Goal: Task Accomplishment & Management: Complete application form

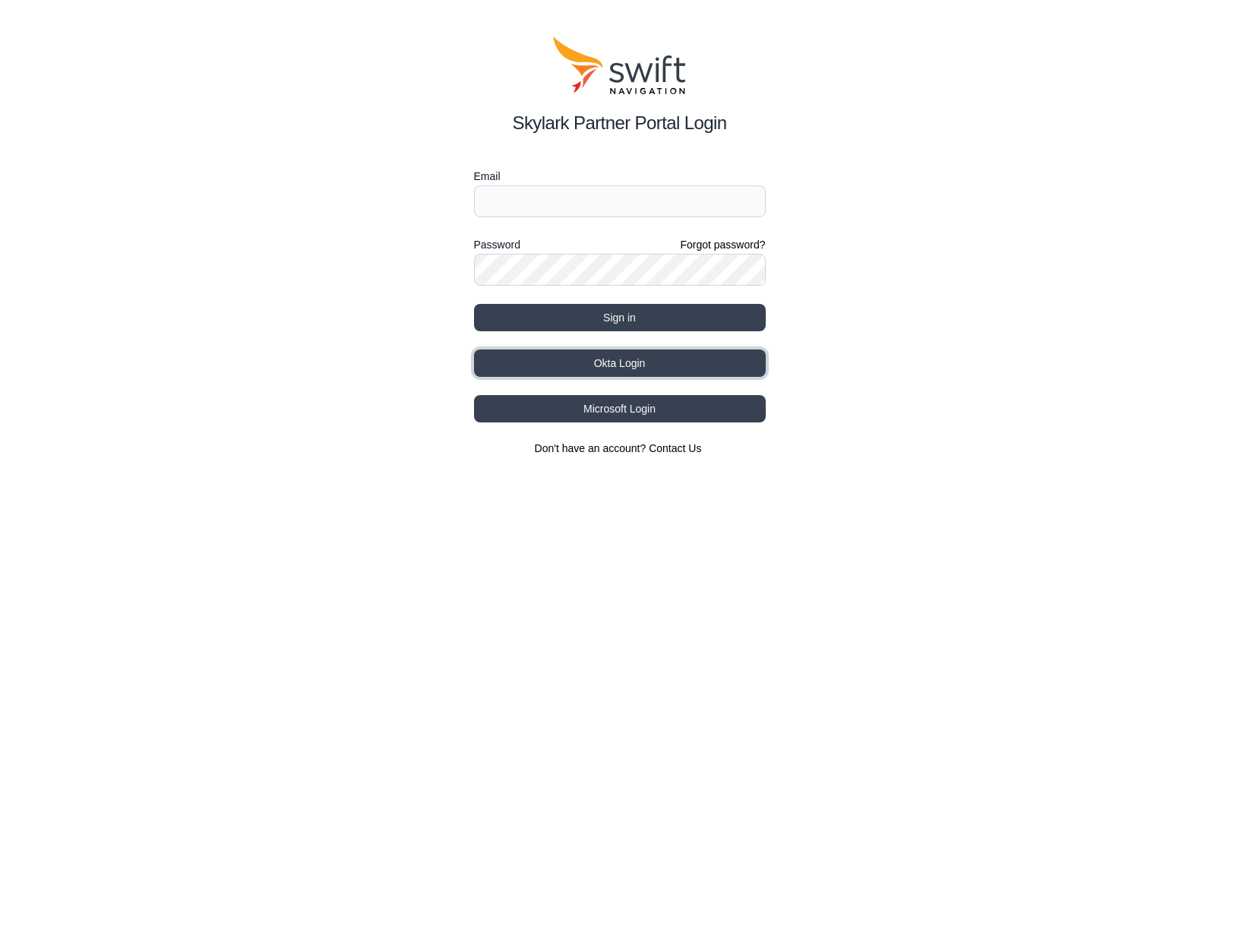
drag, startPoint x: 631, startPoint y: 359, endPoint x: 750, endPoint y: 335, distance: 121.4
click at [631, 359] on button "Okta Login" at bounding box center [620, 363] width 292 height 28
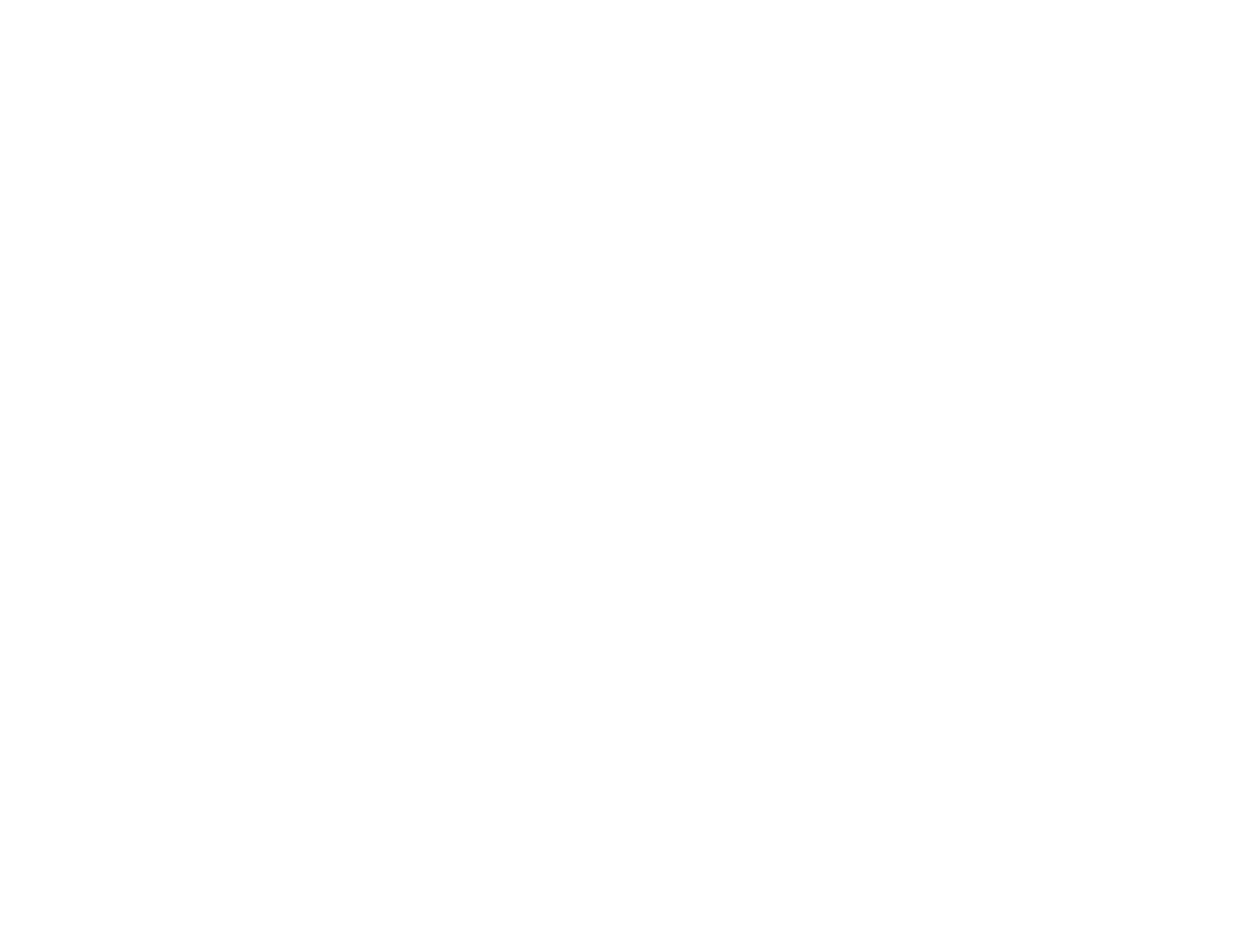
select select
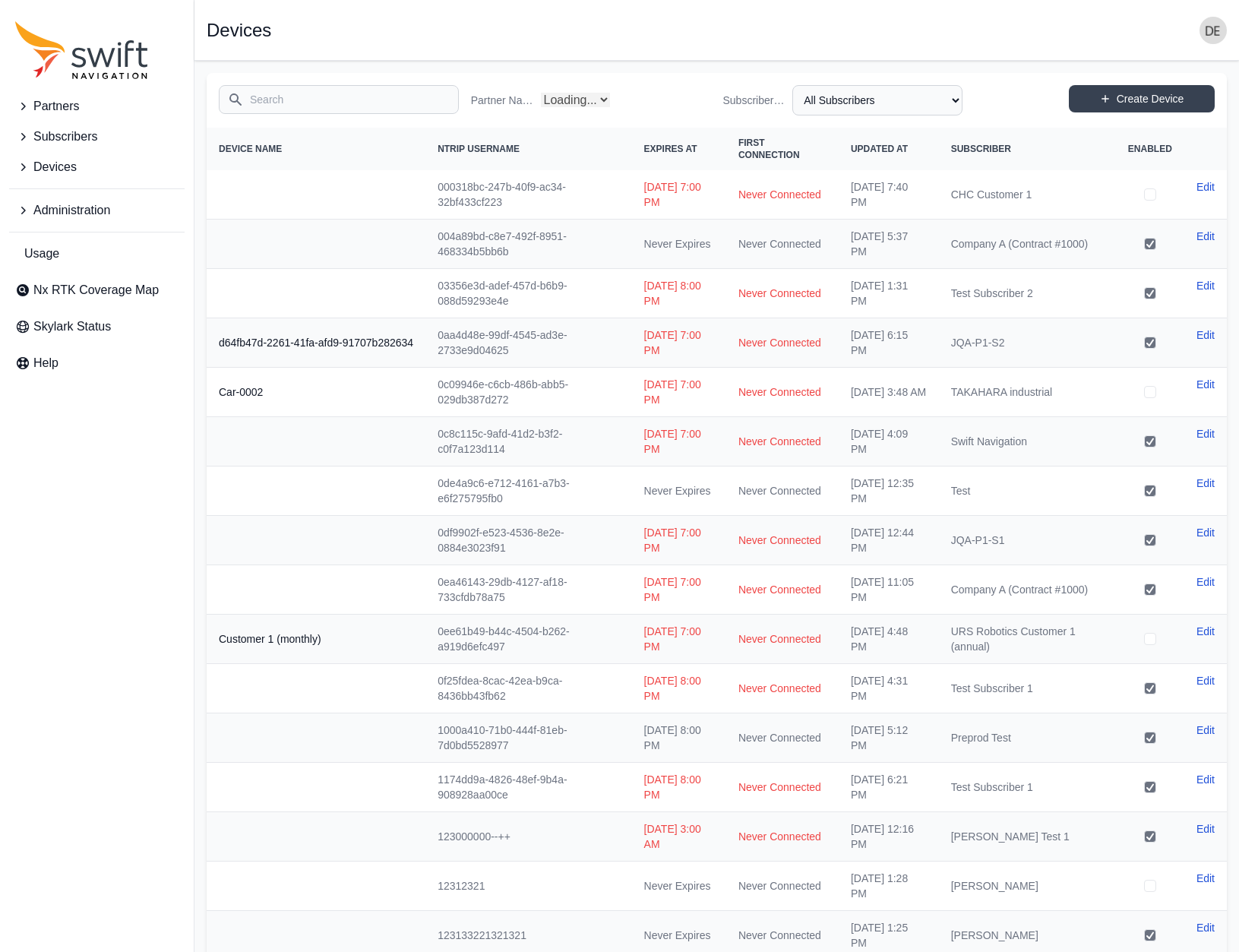
select select "Partner Name"
click at [58, 164] on span "Devices" at bounding box center [55, 167] width 43 height 18
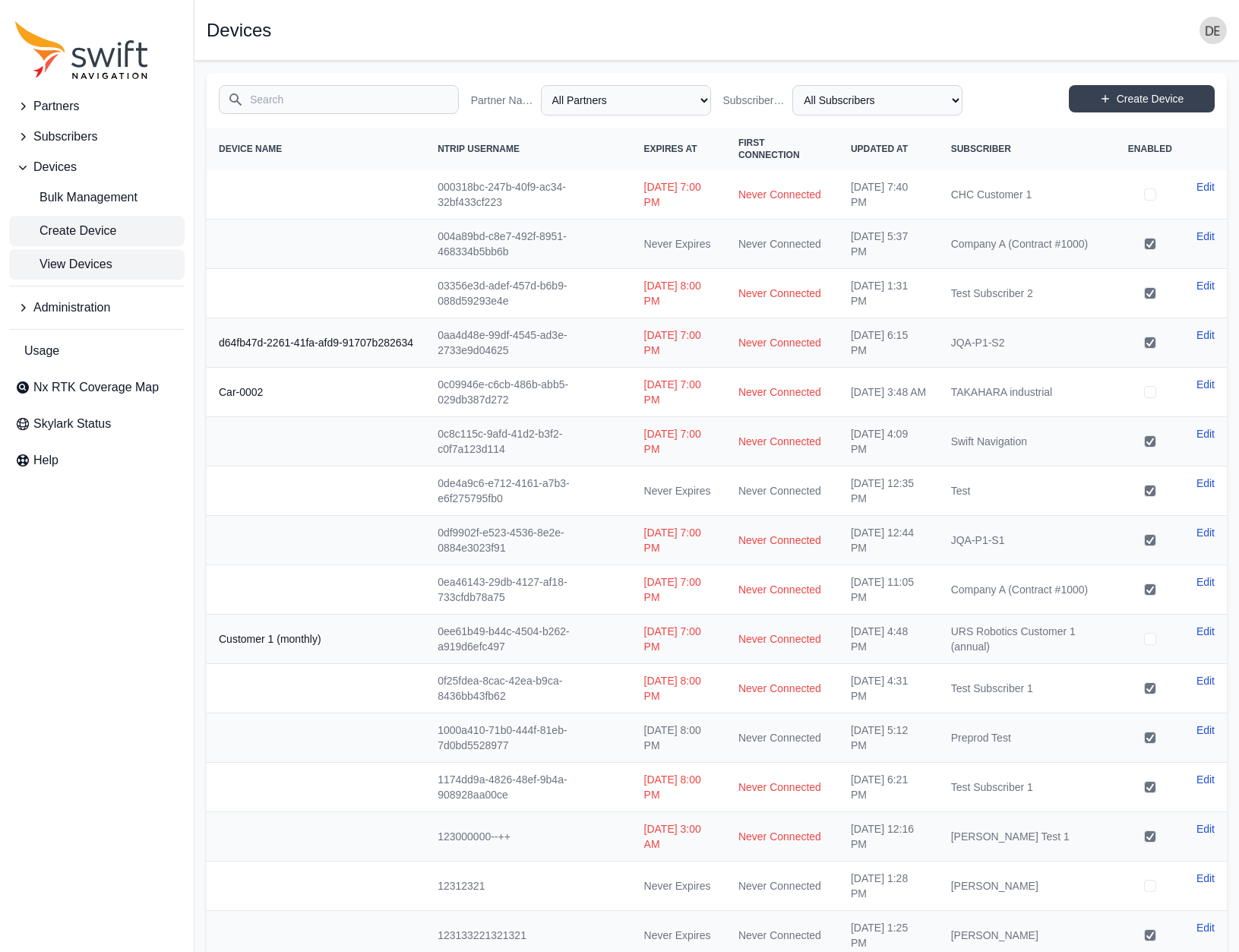
click at [108, 235] on span "Create Device" at bounding box center [66, 231] width 101 height 18
select select "1643c865-6079-4dfb-ab66-e92dd5d63ab6"
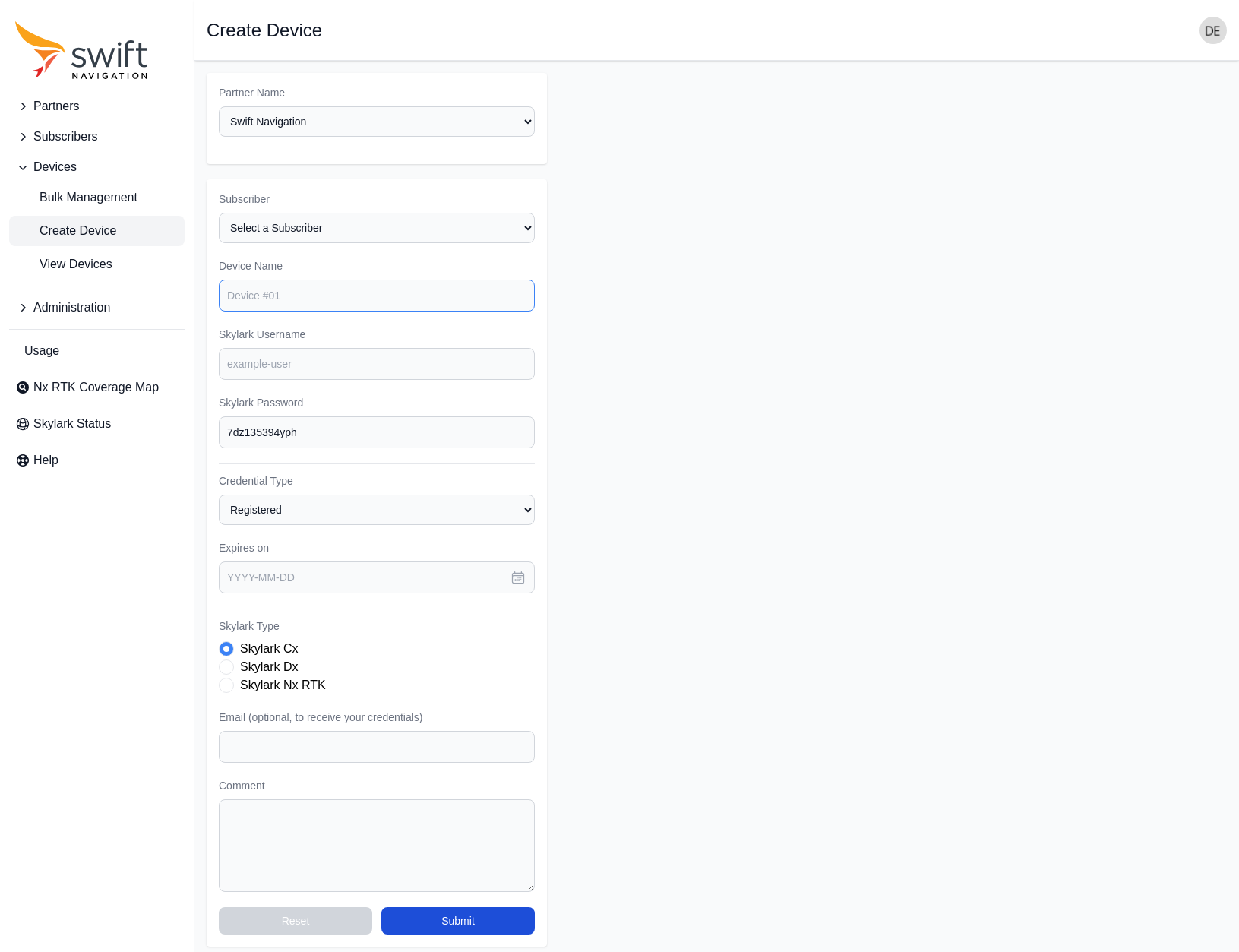
click at [348, 302] on input "Device Name" at bounding box center [377, 296] width 316 height 32
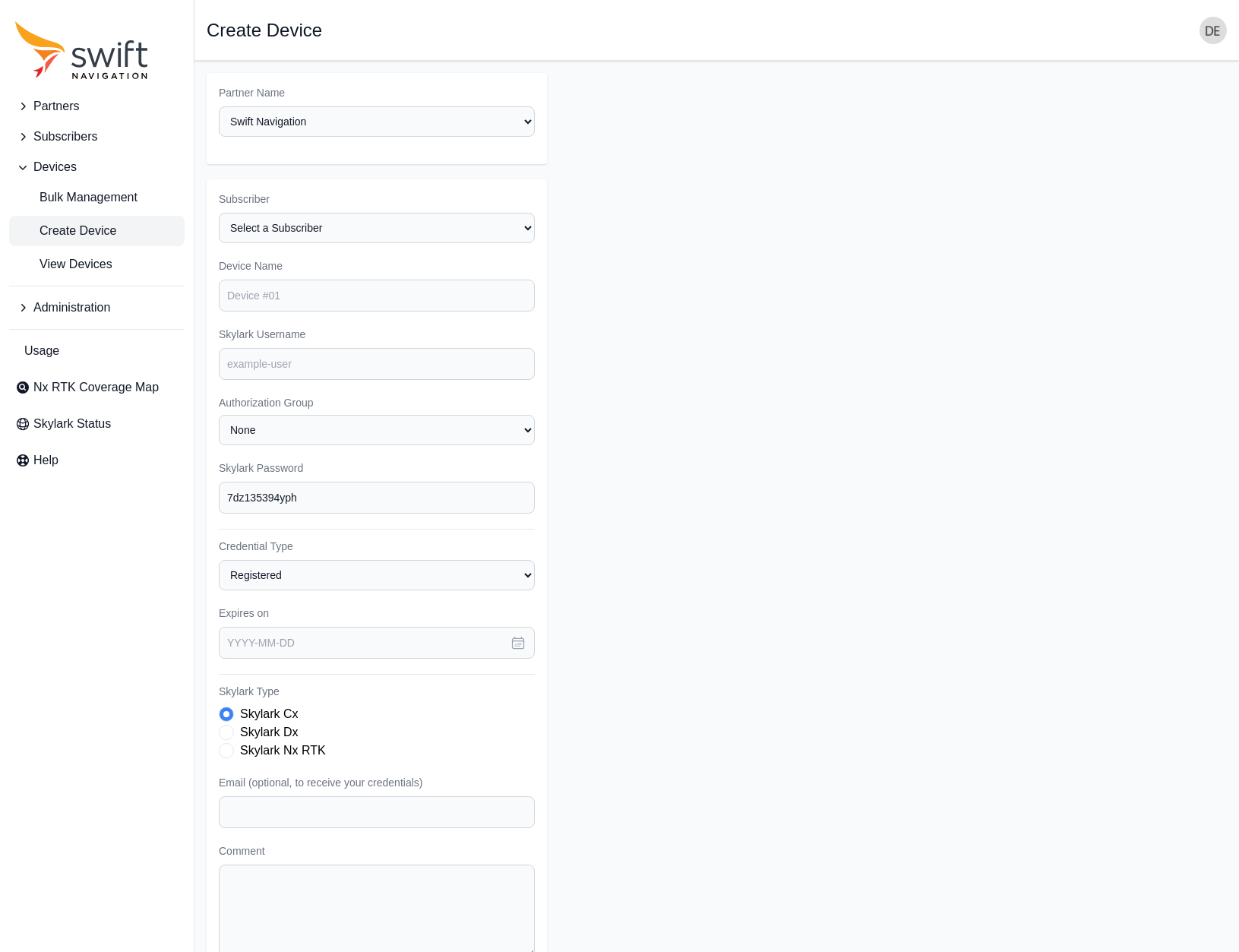
click at [692, 276] on form "Partner Name Select a Partner API Demo Auto Provisioning Demo beepbeep2 Bosch C…" at bounding box center [716, 542] width 1020 height 939
click at [329, 367] on input "Skylark Username" at bounding box center [377, 364] width 316 height 32
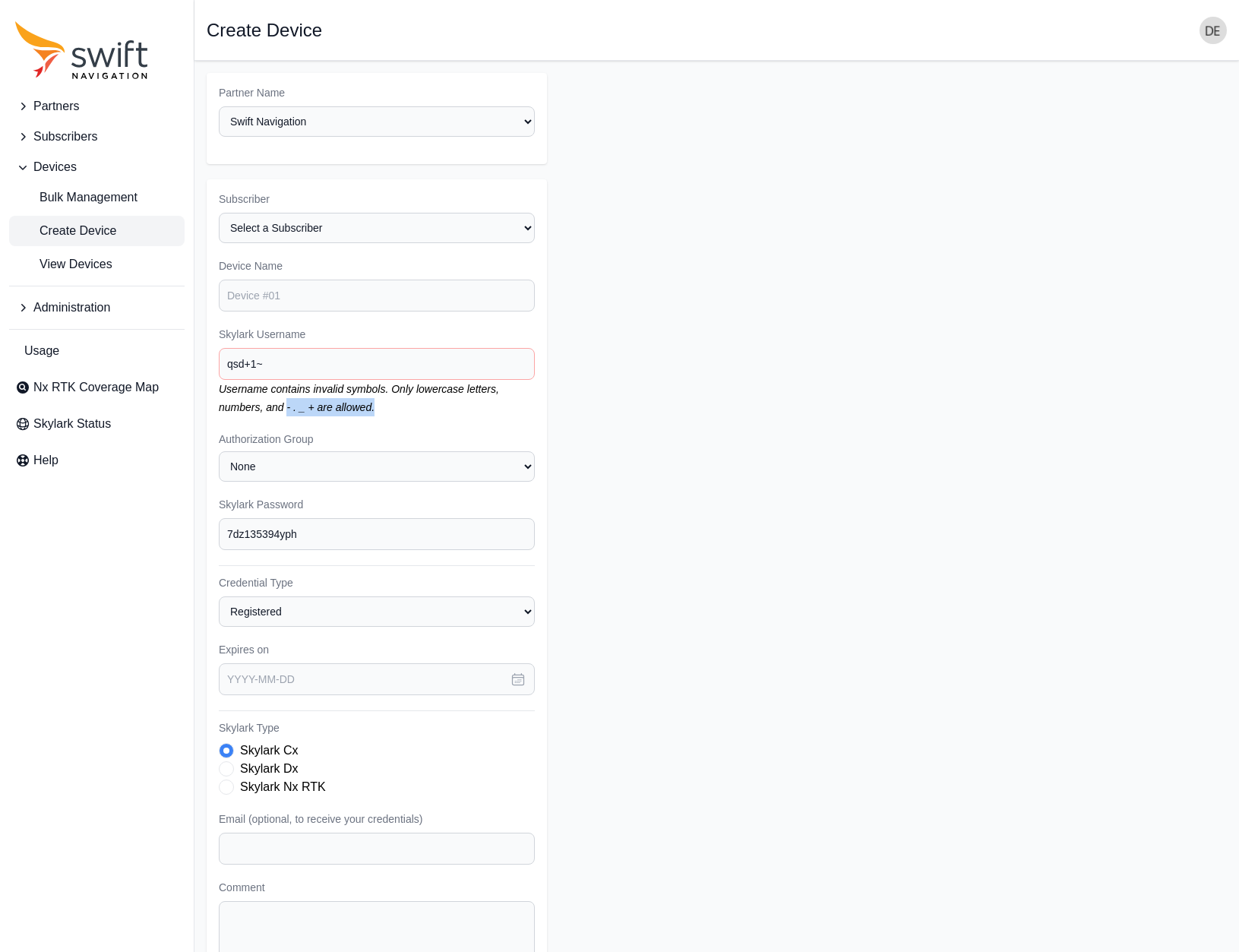
drag, startPoint x: 287, startPoint y: 408, endPoint x: 409, endPoint y: 410, distance: 122.0
click at [409, 410] on div "Skylark Username qsd+1~ Username contains invalid symbols. Only lowercase lette…" at bounding box center [377, 371] width 316 height 90
drag, startPoint x: 410, startPoint y: 410, endPoint x: 395, endPoint y: 411, distance: 15.0
click at [409, 411] on div "Skylark Username qsd+1~ Username contains invalid symbols. Only lowercase lette…" at bounding box center [377, 371] width 316 height 90
drag, startPoint x: 378, startPoint y: 410, endPoint x: 301, endPoint y: 411, distance: 77.0
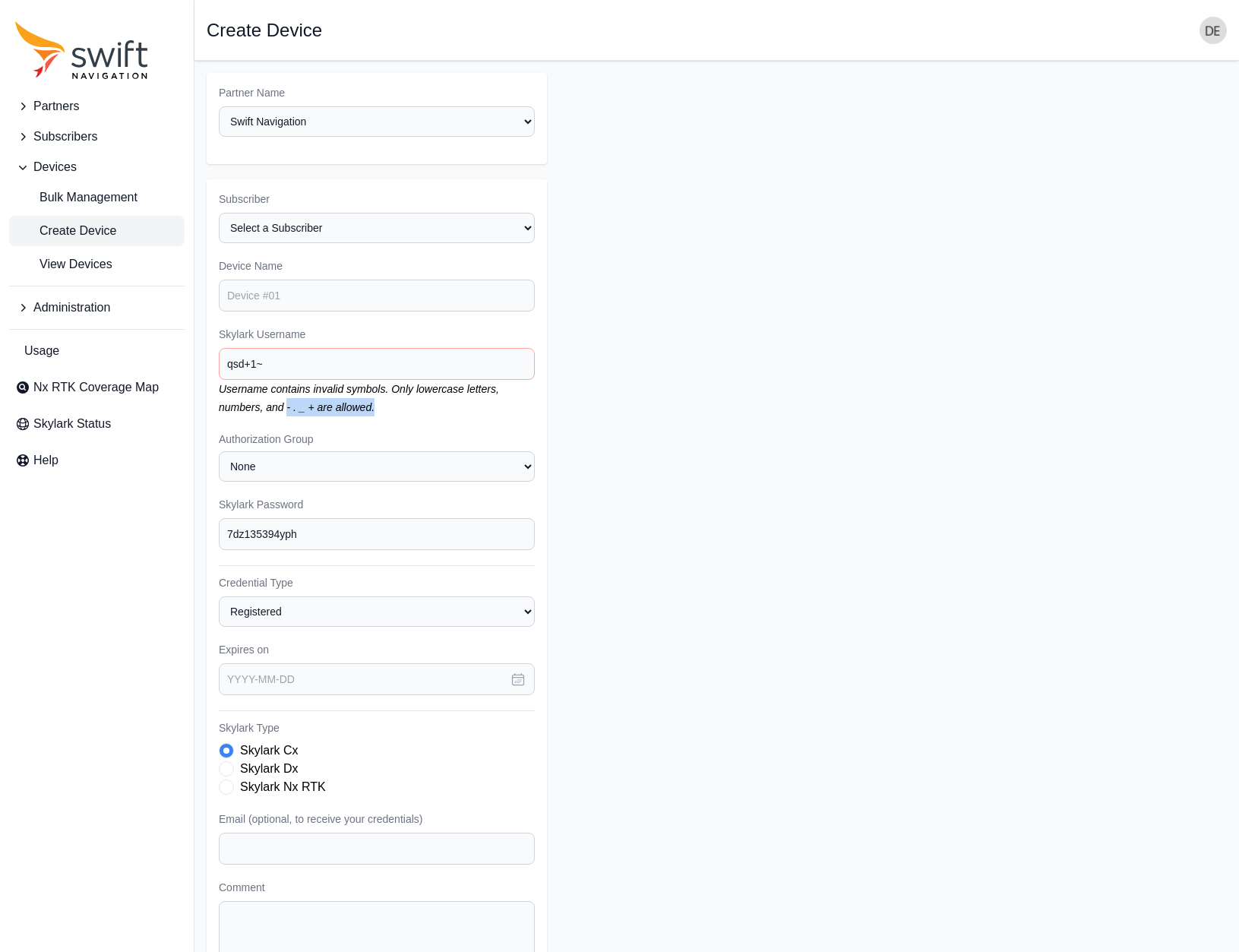
click at [286, 410] on div "Skylark Username qsd+1~ Username contains invalid symbols. Only lowercase lette…" at bounding box center [377, 371] width 316 height 90
drag, startPoint x: 308, startPoint y: 362, endPoint x: 331, endPoint y: 360, distance: 23.1
click at [318, 361] on input "qsd+1~" at bounding box center [377, 364] width 316 height 32
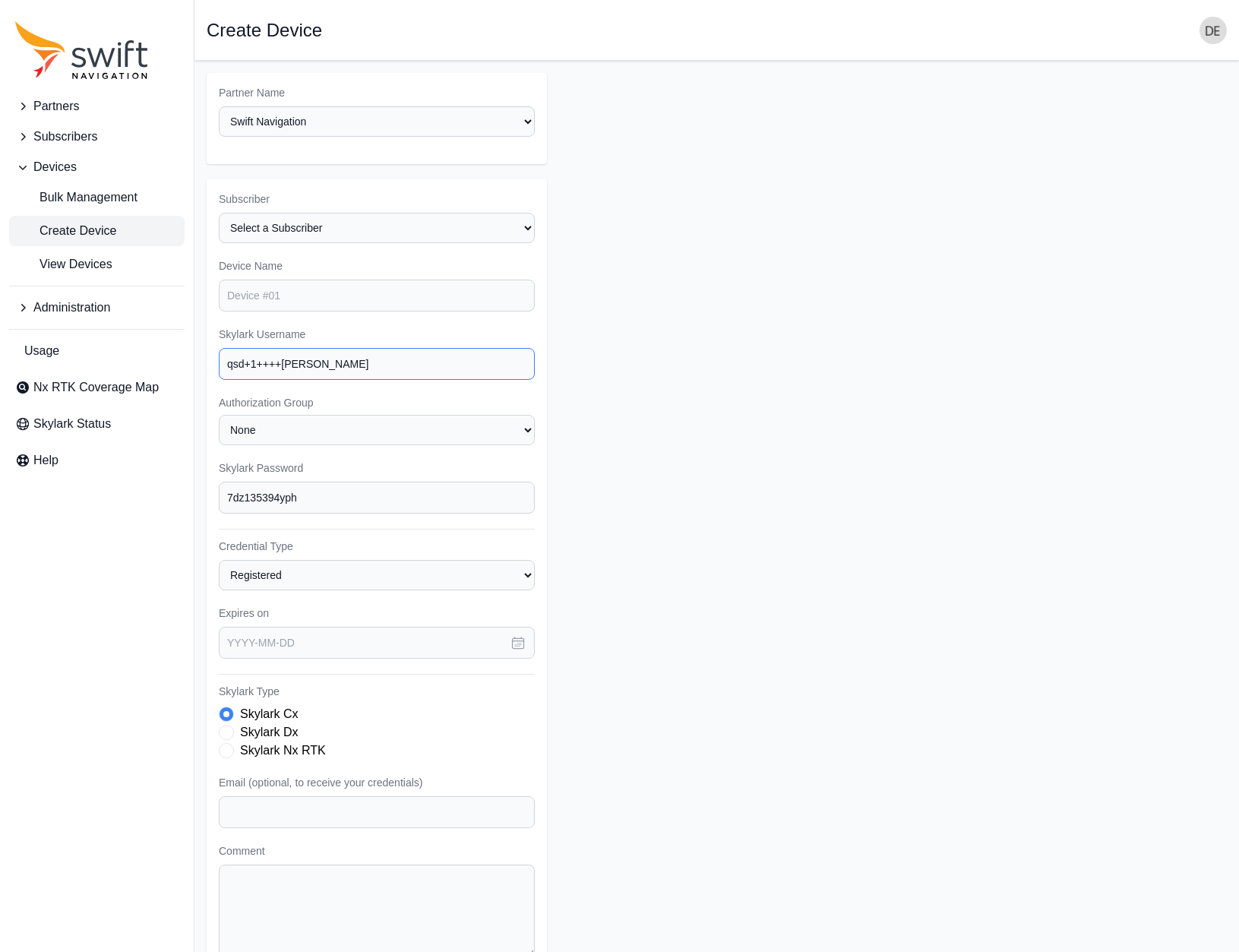
type input "qsd+1++++dave"
drag, startPoint x: 85, startPoint y: 256, endPoint x: 101, endPoint y: 255, distance: 16.0
click at [85, 256] on span "View Devices" at bounding box center [64, 264] width 97 height 18
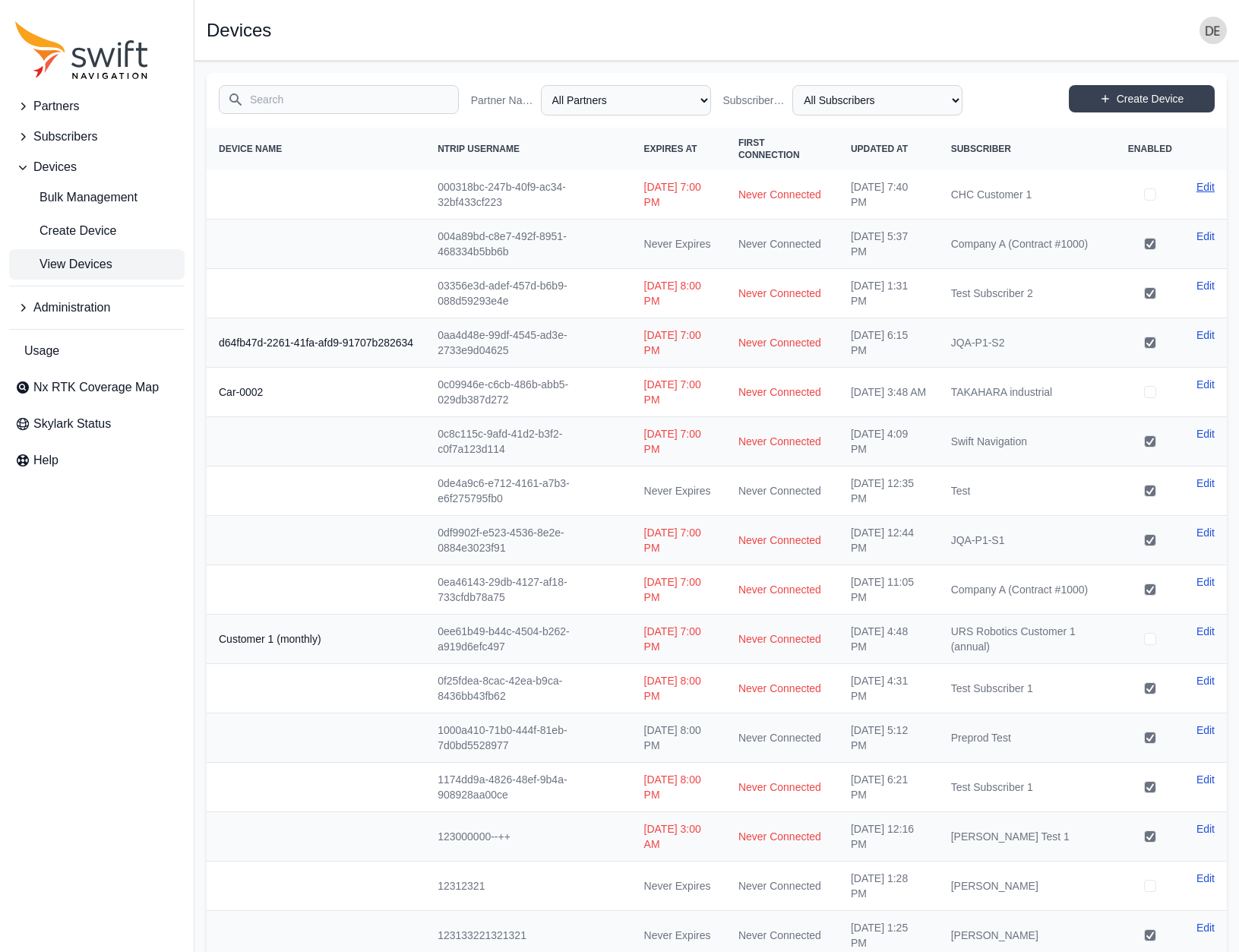
click at [1198, 187] on link "Edit" at bounding box center [1205, 187] width 18 height 15
select select "1643c865-6079-4dfb-ab66-e92dd5d63ab6"
select select "4aaaffec-22db-4033-ac47-e9628a2a43e3"
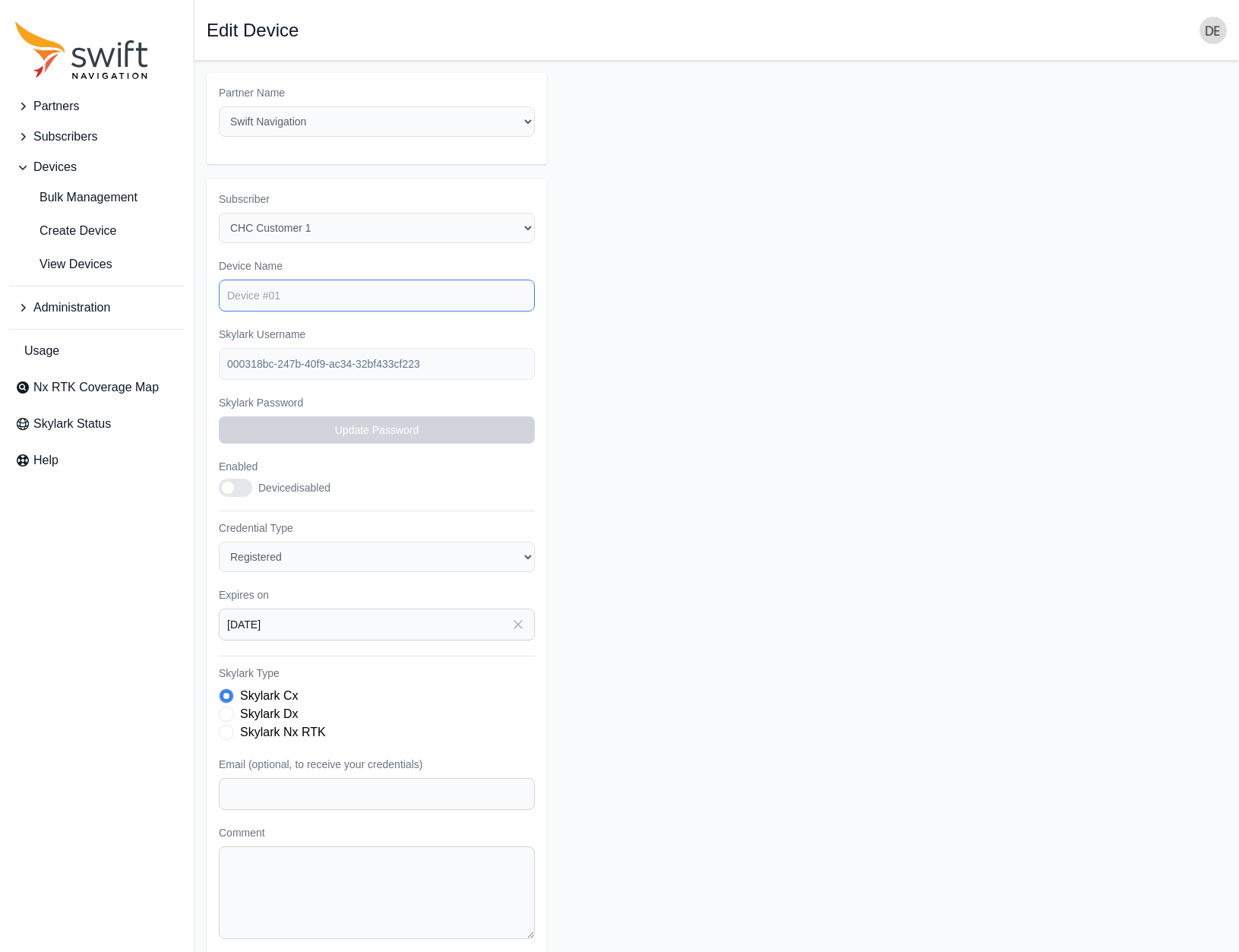
click at [285, 292] on input "Device Name" at bounding box center [377, 296] width 316 height 32
click at [689, 295] on form "Partner Name Select a Partner API Demo Auto Provisioning Demo beepbeep2 Bosch C…" at bounding box center [716, 533] width 1020 height 921
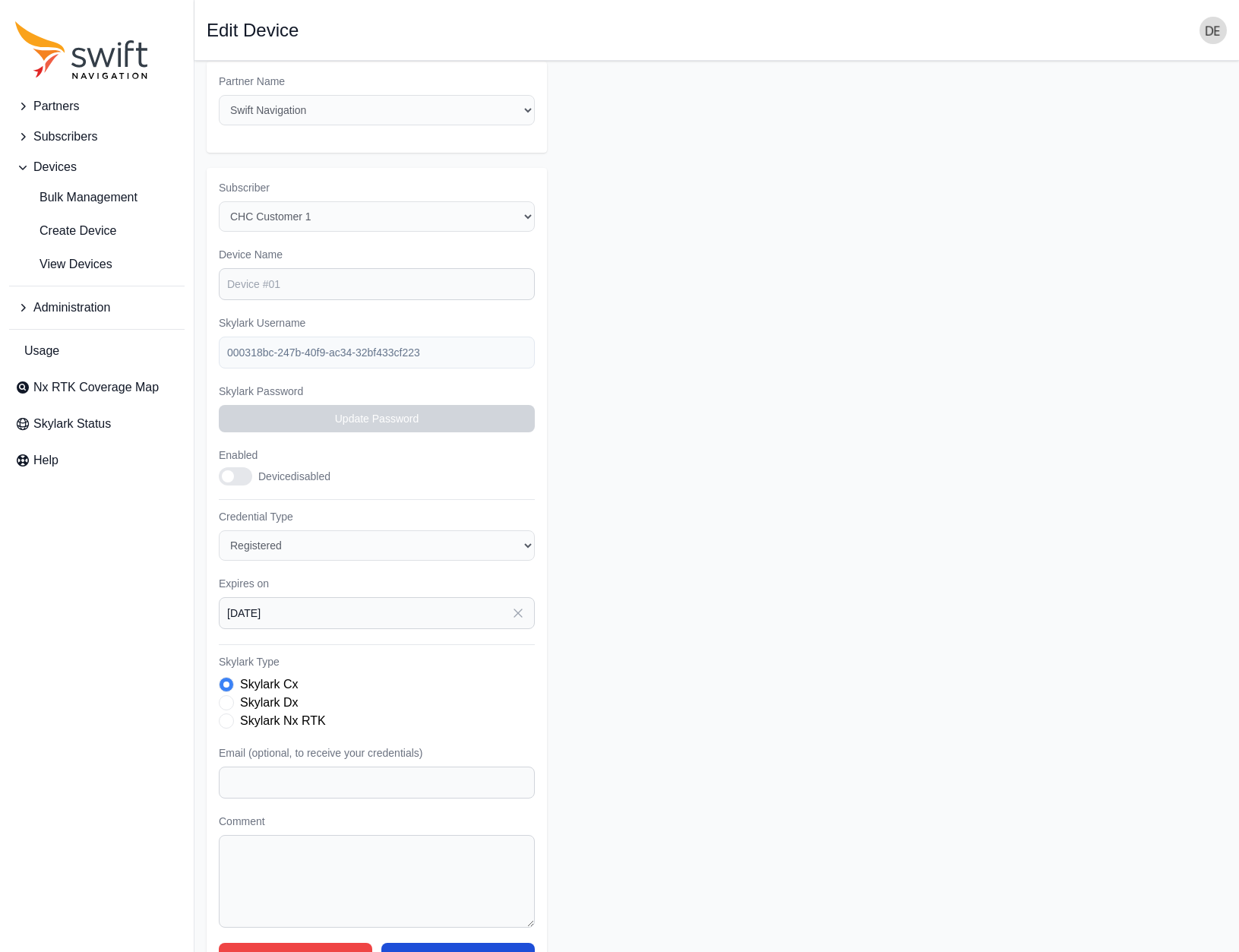
scroll to position [54, 0]
